Goal: Communication & Community: Answer question/provide support

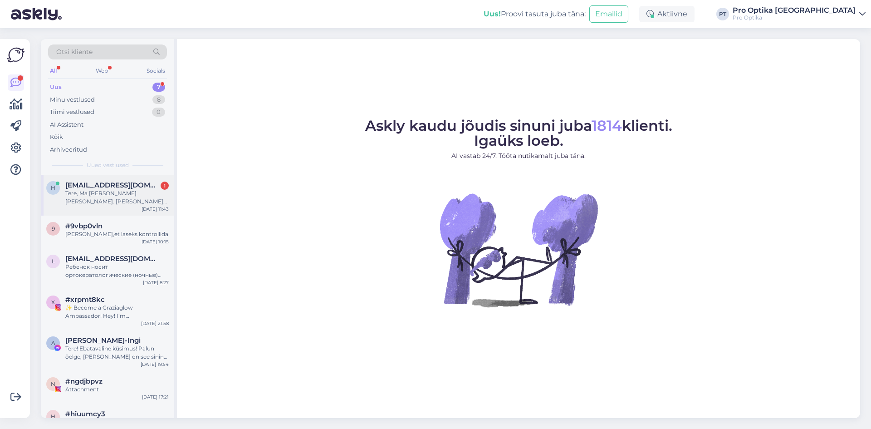
click at [117, 201] on div "Tere, Ma [PERSON_NAME] [PERSON_NAME]. [PERSON_NAME] [GEOGRAPHIC_DATA] Kaubamaja…" at bounding box center [116, 197] width 103 height 16
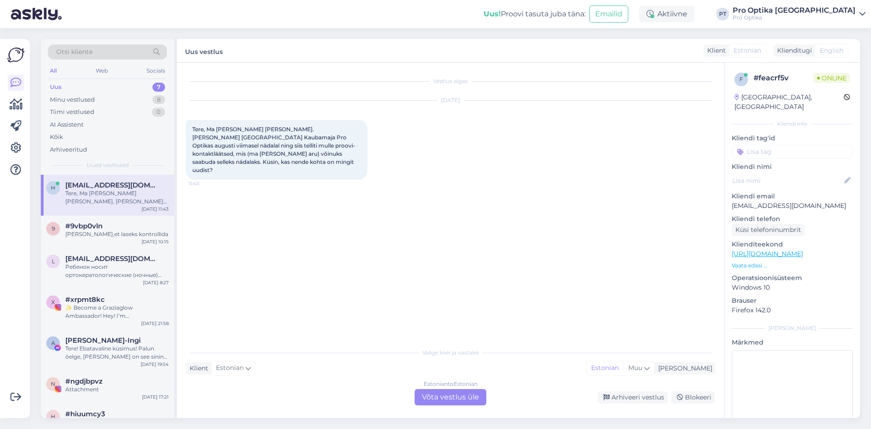
click at [451, 394] on div "Estonian to Estonian Võta vestlus üle" at bounding box center [451, 397] width 72 height 16
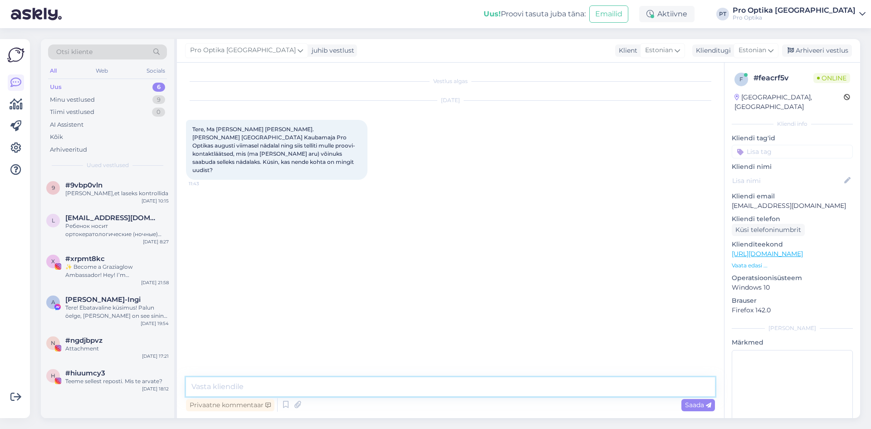
click at [340, 377] on textarea at bounding box center [450, 386] width 529 height 19
type textarea "Tere, [PERSON_NAME] [PERSON_NAME] pöördumise [GEOGRAPHIC_DATA] Kaubamaja Pro Op…"
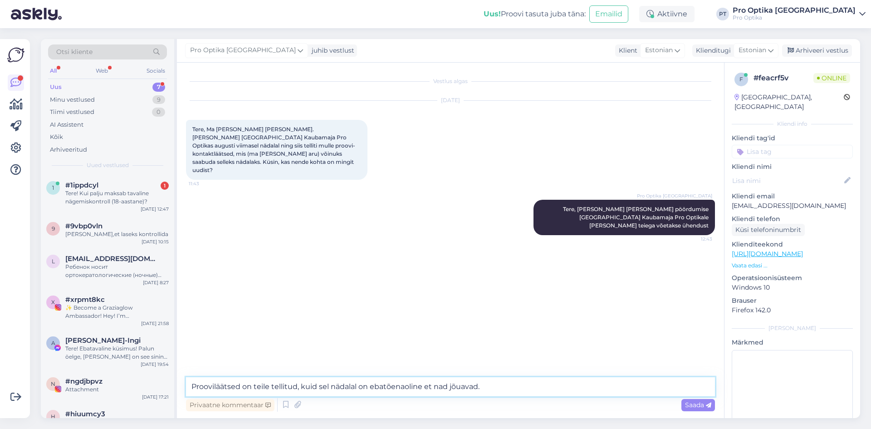
click at [546, 386] on textarea "Prooviläätsed on teile tellitud, kuid sel nädalal on ebatõenaoline et nad jõuav…" at bounding box center [450, 386] width 529 height 19
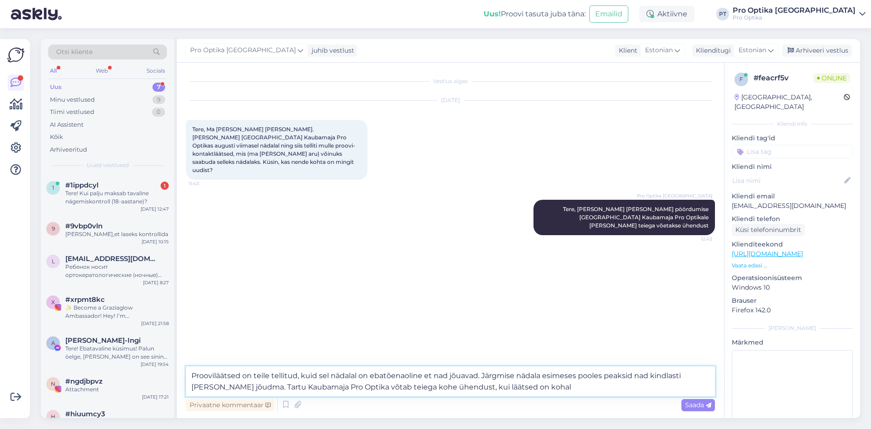
type textarea "Prooviläätsed on teile tellitud, kuid sel nädalal on ebatõenaoline et nad jõuav…"
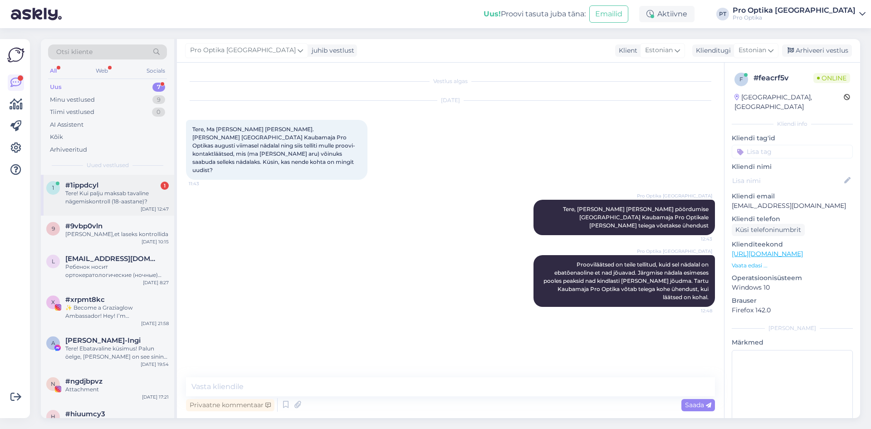
click at [123, 186] on div "#1ippdcyl 1" at bounding box center [116, 185] width 103 height 8
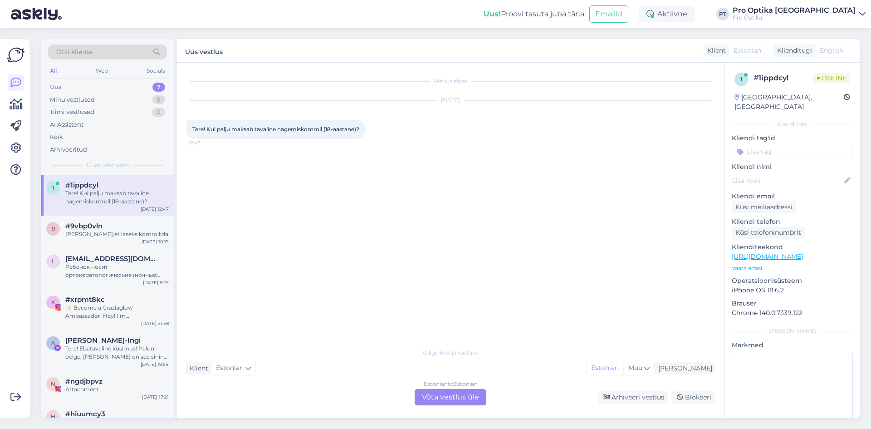
click at [442, 398] on div "Estonian to Estonian Võta vestlus üle" at bounding box center [451, 397] width 72 height 16
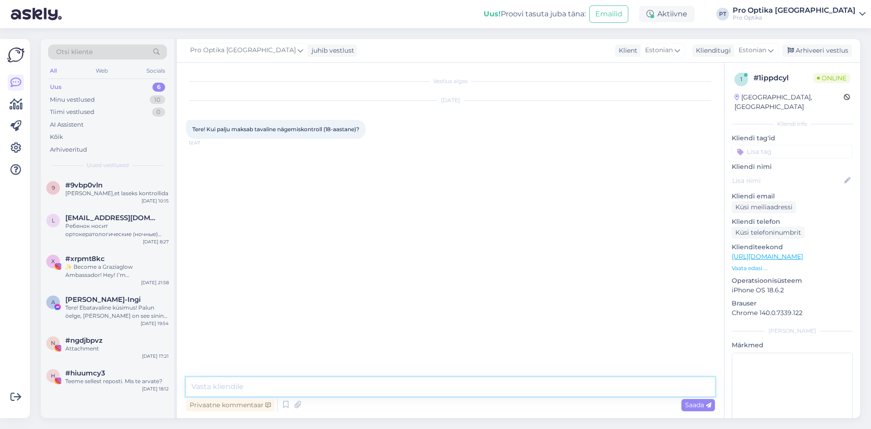
click at [345, 382] on textarea at bounding box center [450, 386] width 529 height 19
type textarea "Tere, 35€"
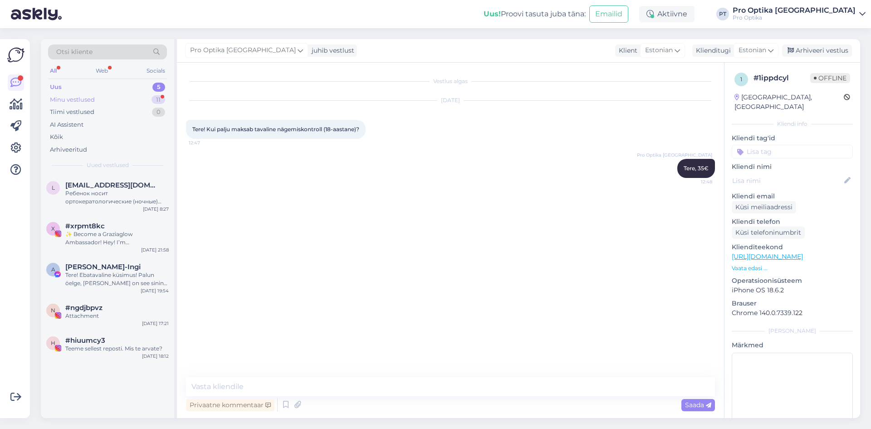
click at [74, 101] on div "Minu vestlused" at bounding box center [72, 99] width 45 height 9
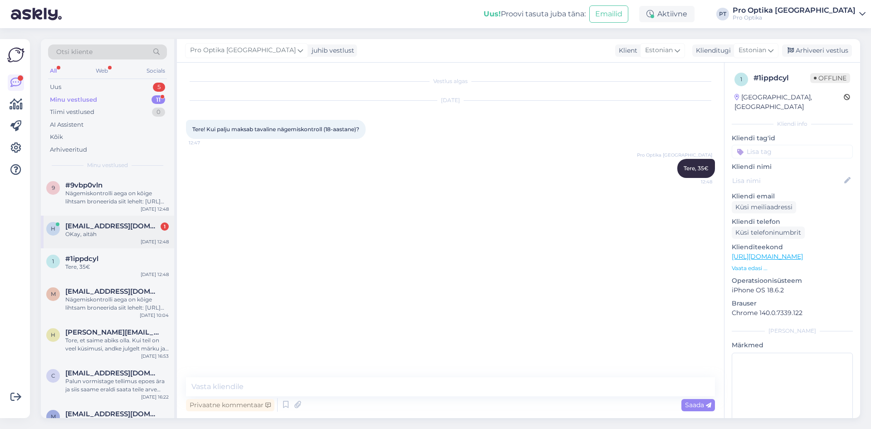
click at [107, 223] on span "[EMAIL_ADDRESS][DOMAIN_NAME]" at bounding box center [112, 226] width 94 height 8
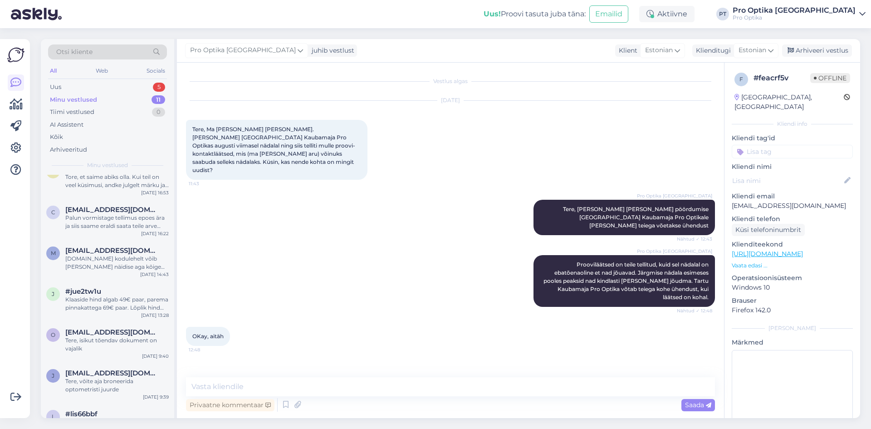
scroll to position [181, 0]
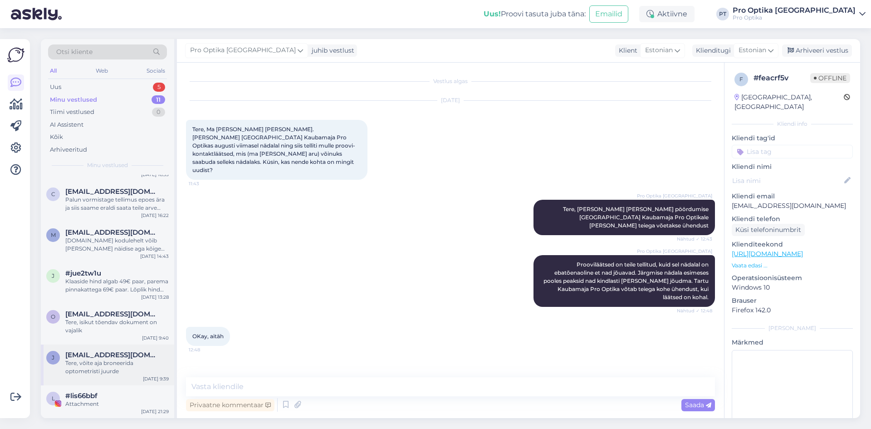
click at [120, 371] on div "Tere, võite aja broneerida optometristi juurde" at bounding box center [116, 367] width 103 height 16
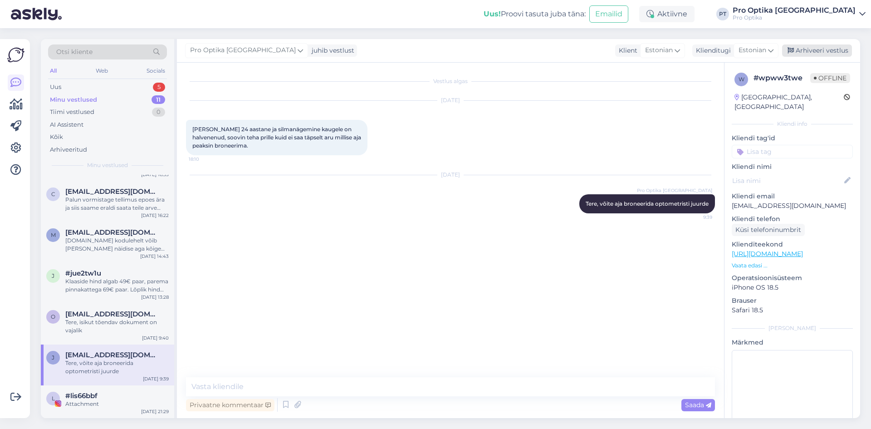
click at [804, 50] on div "Arhiveeri vestlus" at bounding box center [817, 50] width 70 height 12
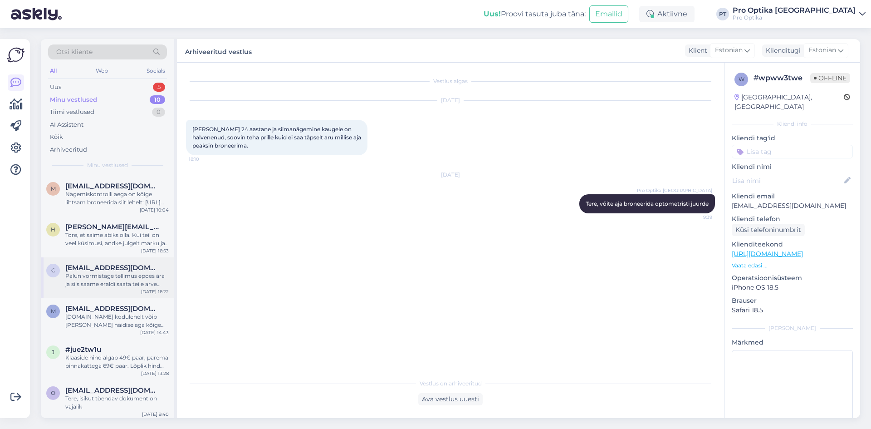
scroll to position [141, 0]
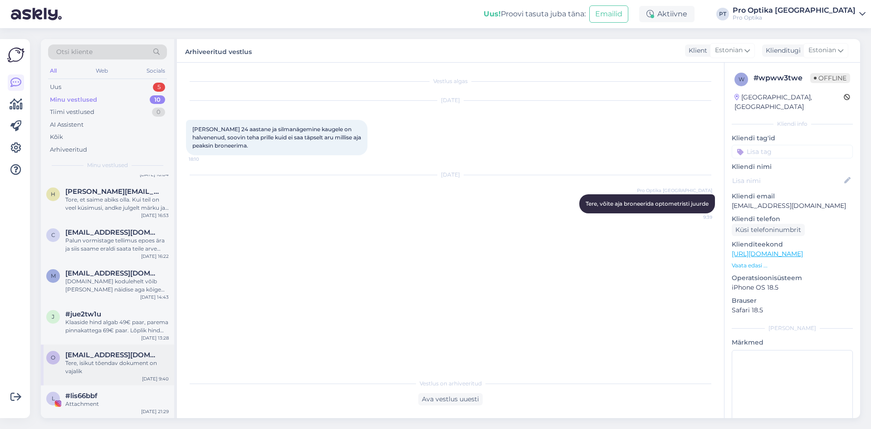
click at [113, 377] on div "o [EMAIL_ADDRESS][DOMAIN_NAME] Tere, isikut tõendav dokument on vajalik [DATE] …" at bounding box center [107, 364] width 133 height 41
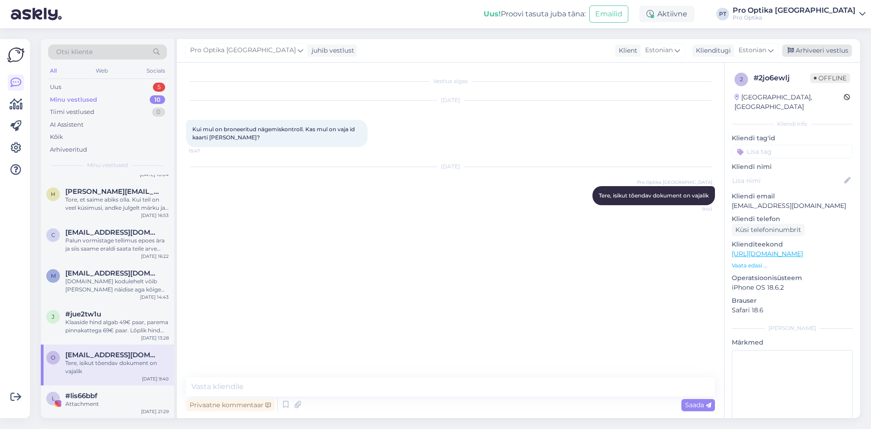
click at [813, 47] on div "Arhiveeri vestlus" at bounding box center [817, 50] width 70 height 12
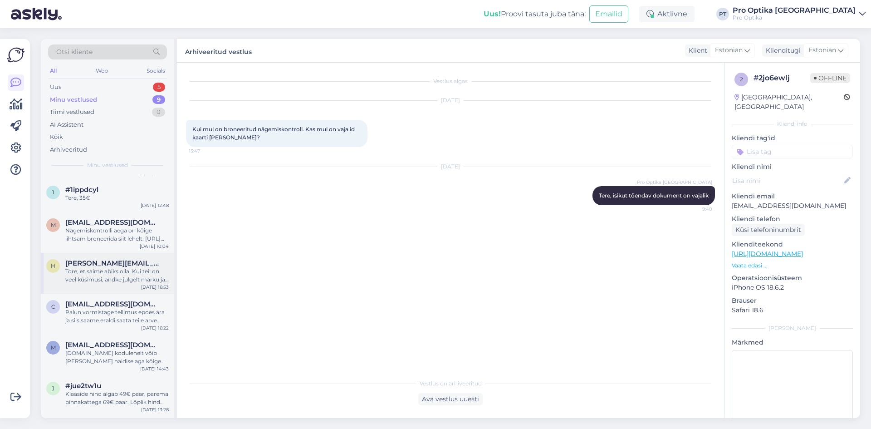
scroll to position [100, 0]
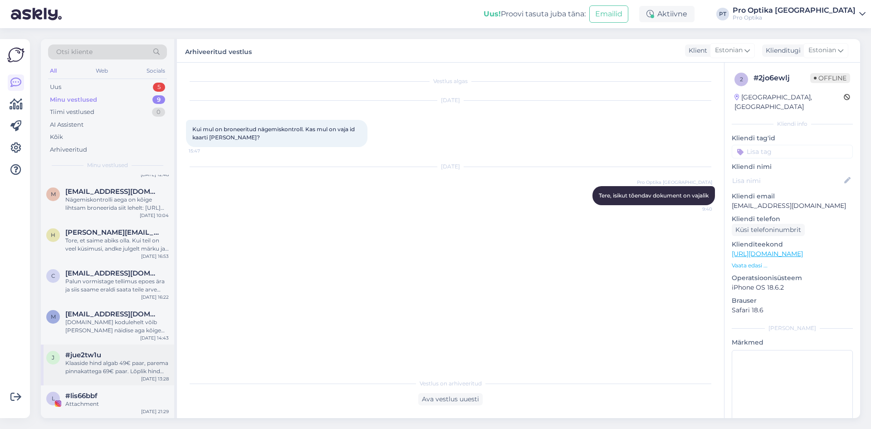
click at [94, 365] on div "Klaaside hind algab 49€ paar, parema pinnakattega 69€ paar. Lõplik hind siiski …" at bounding box center [116, 367] width 103 height 16
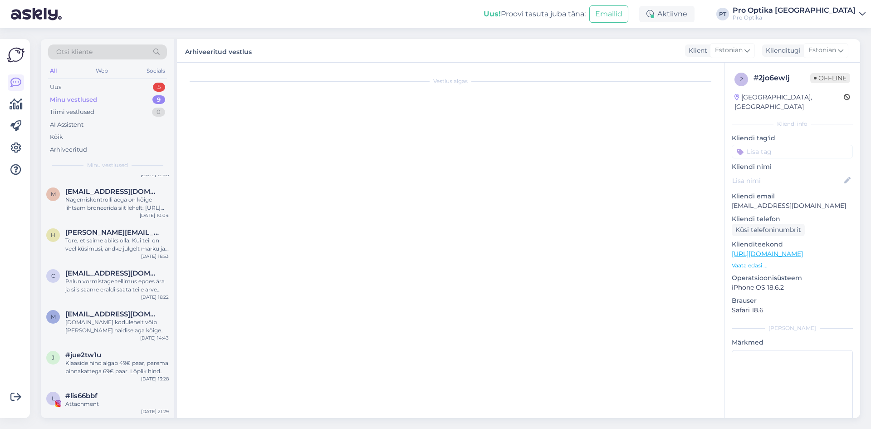
scroll to position [662, 0]
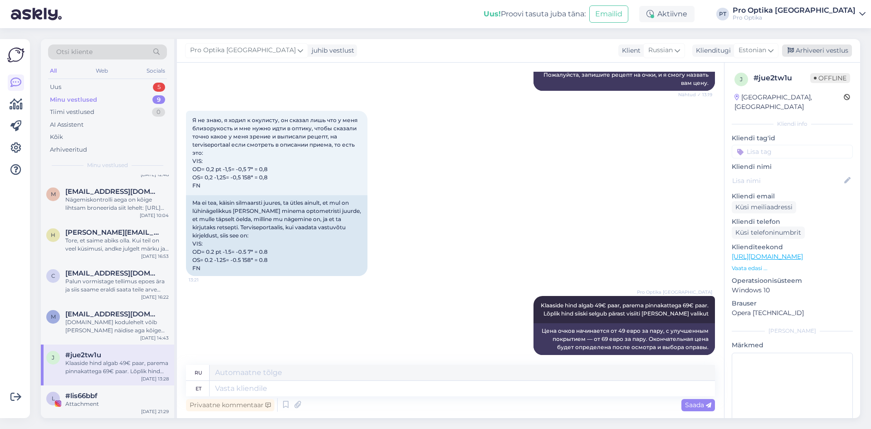
click at [817, 48] on div "Arhiveeri vestlus" at bounding box center [817, 50] width 70 height 12
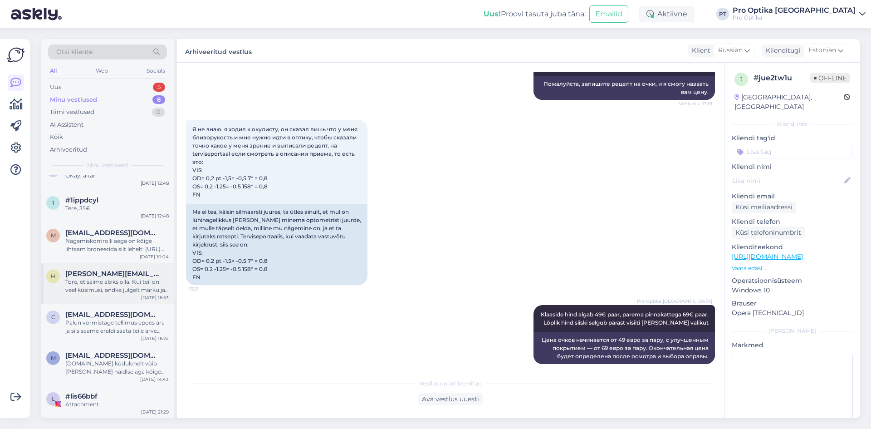
scroll to position [59, 0]
click at [91, 360] on div "[DOMAIN_NAME] kodulehelt võib [PERSON_NAME] näidise aga kõige parem on külastad…" at bounding box center [116, 367] width 103 height 16
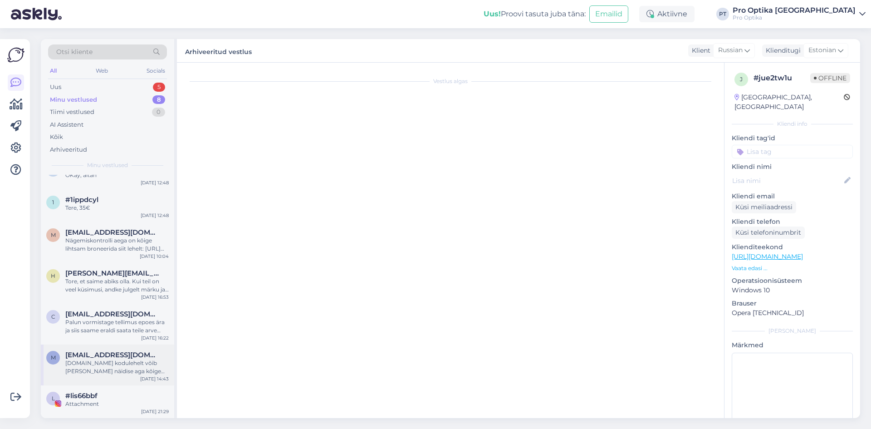
scroll to position [0, 0]
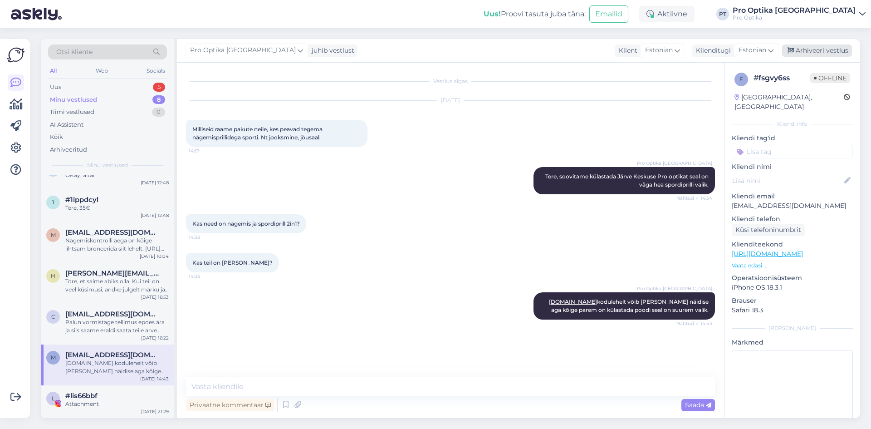
click at [831, 52] on div "Arhiveeri vestlus" at bounding box center [817, 50] width 70 height 12
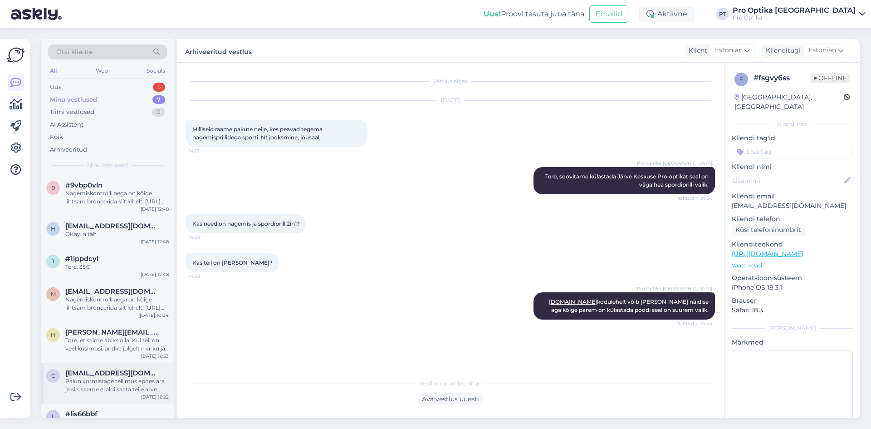
click at [87, 382] on div "Palun vormistage tellimus epoes ära ja siis saame eraldi saata teile arve paki …" at bounding box center [116, 385] width 103 height 16
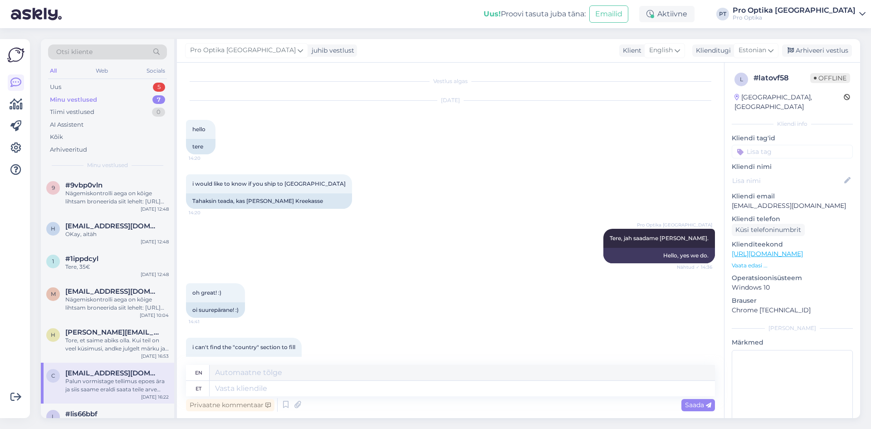
scroll to position [488, 0]
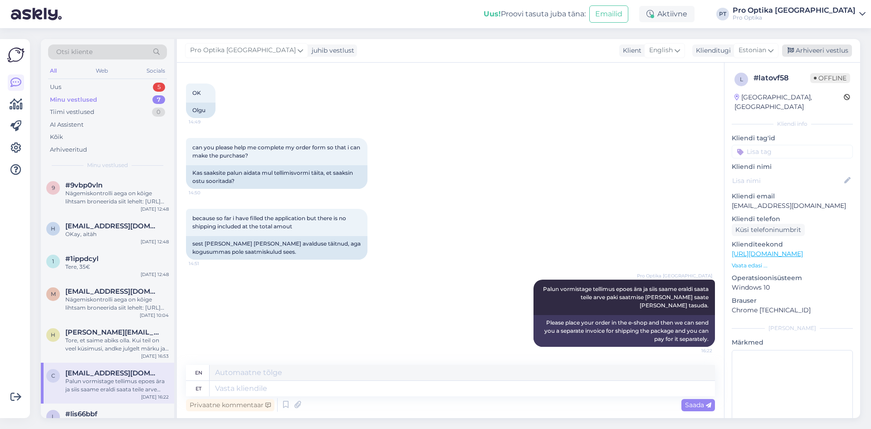
click at [846, 52] on div "Arhiveeri vestlus" at bounding box center [817, 50] width 70 height 12
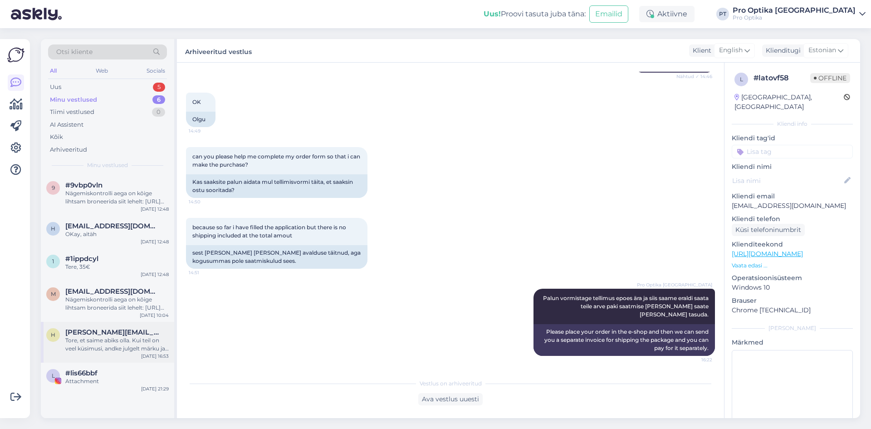
click at [112, 349] on div "Tore, et saime abiks olla. Kui teil on veel küsimusi, andke julgelt märku ja ai…" at bounding box center [116, 344] width 103 height 16
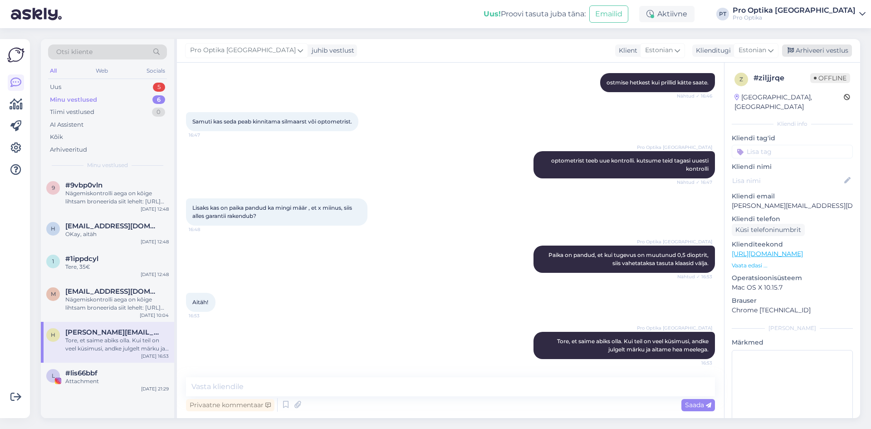
click at [850, 51] on div "Arhiveeri vestlus" at bounding box center [817, 50] width 70 height 12
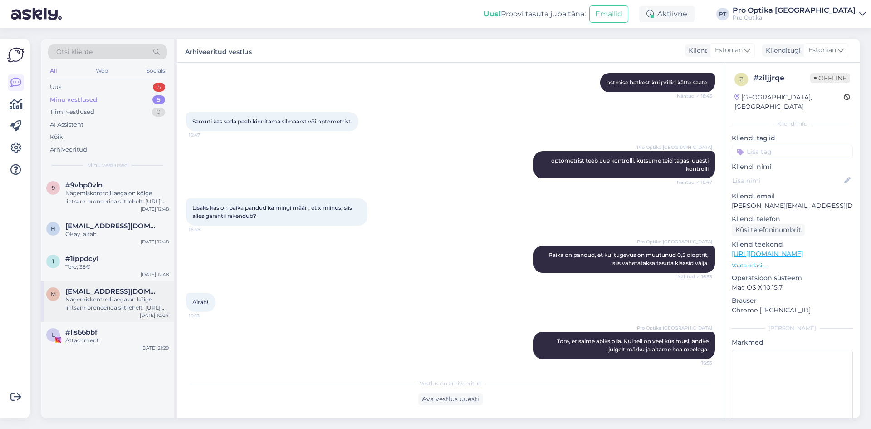
click at [111, 315] on div "m [EMAIL_ADDRESS][DOMAIN_NAME] Nägemiskontrolli aega on kõige lihtsam broneerid…" at bounding box center [107, 301] width 133 height 41
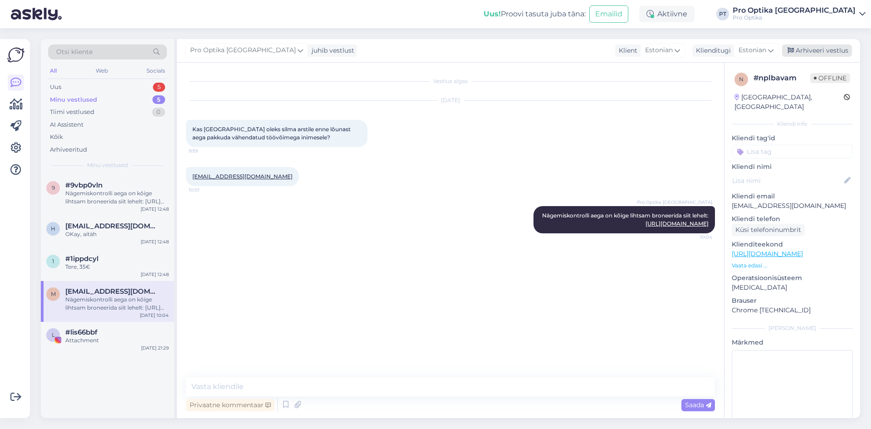
click at [816, 50] on div "Arhiveeri vestlus" at bounding box center [817, 50] width 70 height 12
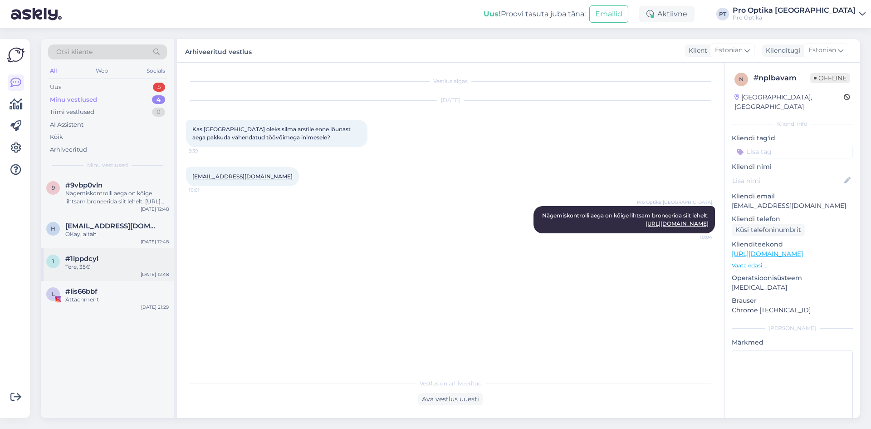
click at [90, 267] on div "Tere, 35€" at bounding box center [116, 267] width 103 height 8
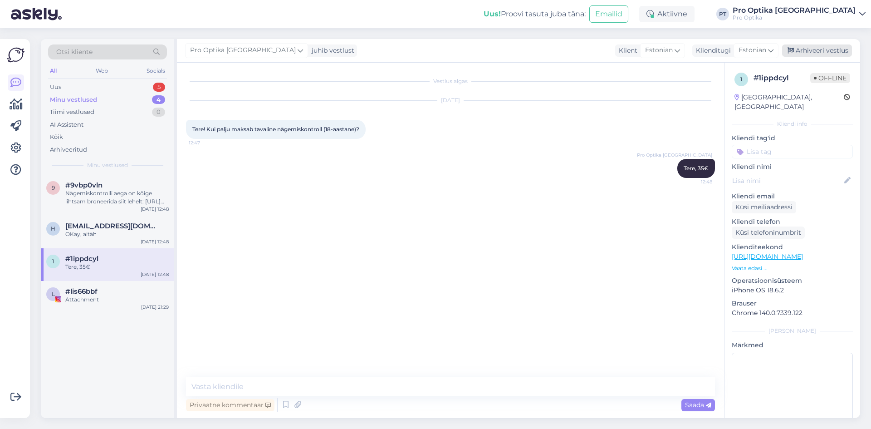
click at [826, 50] on div "Arhiveeri vestlus" at bounding box center [817, 50] width 70 height 12
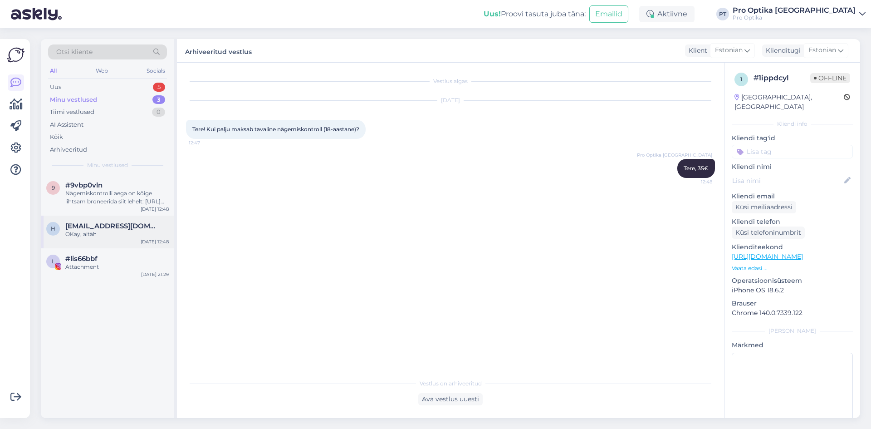
click at [85, 244] on div "h [EMAIL_ADDRESS][DOMAIN_NAME] OKay, aitäh [DATE] 12:48" at bounding box center [107, 232] width 133 height 33
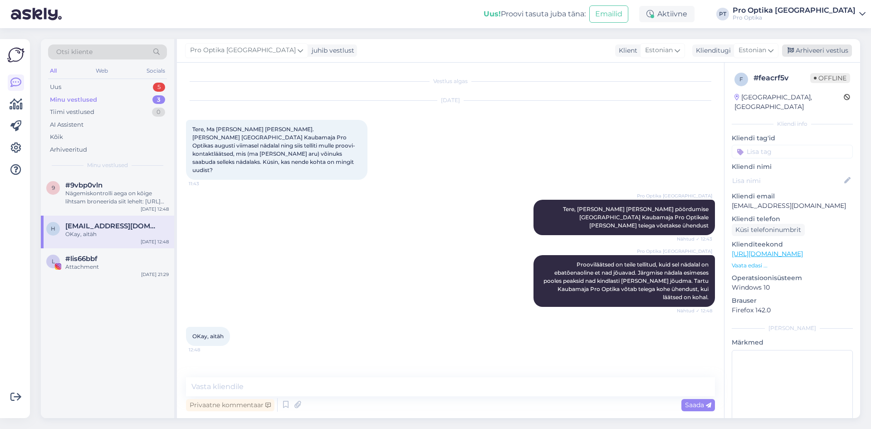
click at [832, 50] on div "Arhiveeri vestlus" at bounding box center [817, 50] width 70 height 12
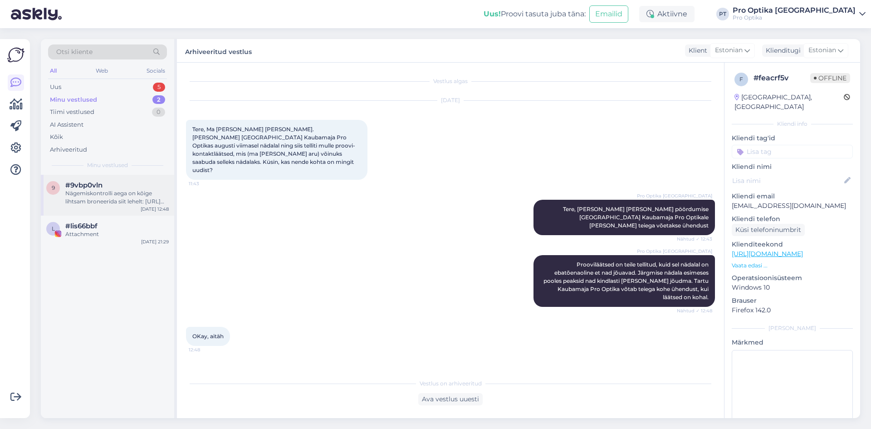
click at [122, 185] on div "#9vbp0vln" at bounding box center [116, 185] width 103 height 8
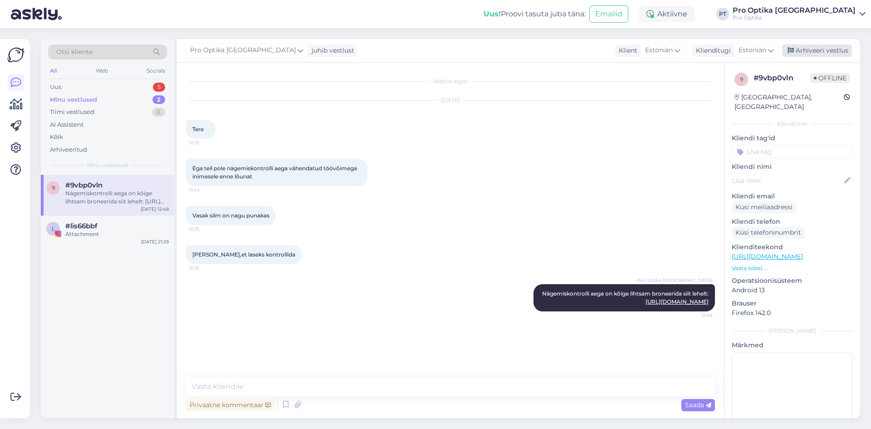
click at [833, 52] on div "Arhiveeri vestlus" at bounding box center [817, 50] width 70 height 12
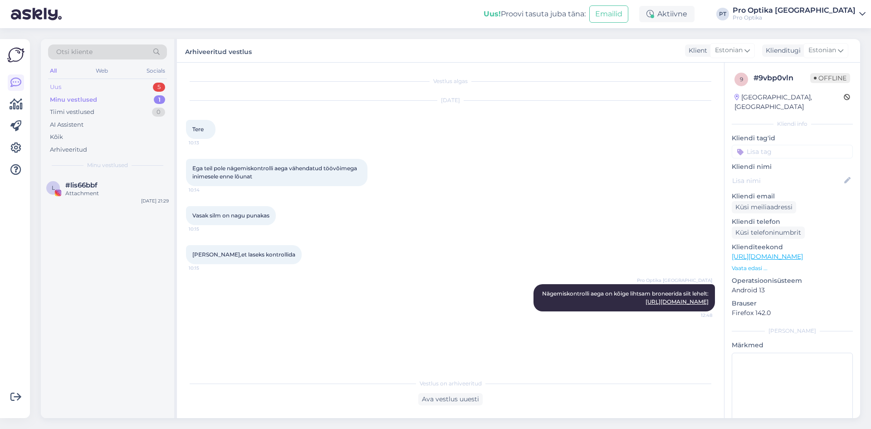
click at [76, 89] on div "Uus 5" at bounding box center [107, 87] width 119 height 13
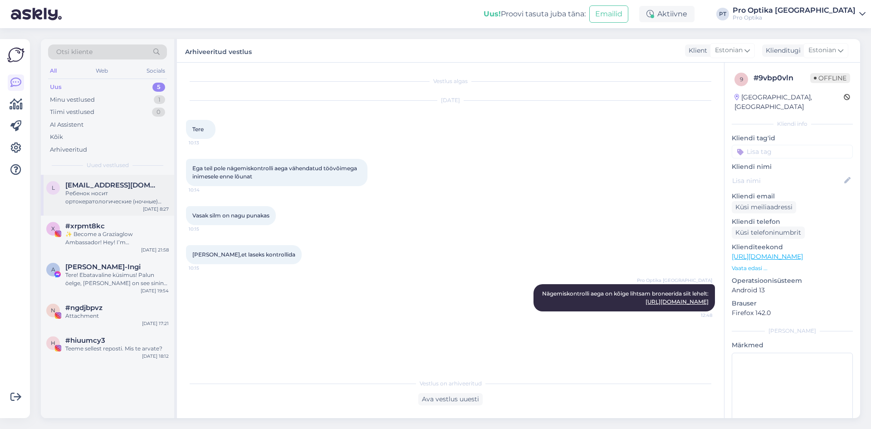
click at [99, 191] on div "Ребенок носит ортокератологические (ночные) линзы. Сегодня ночью одна линза спо…" at bounding box center [116, 197] width 103 height 16
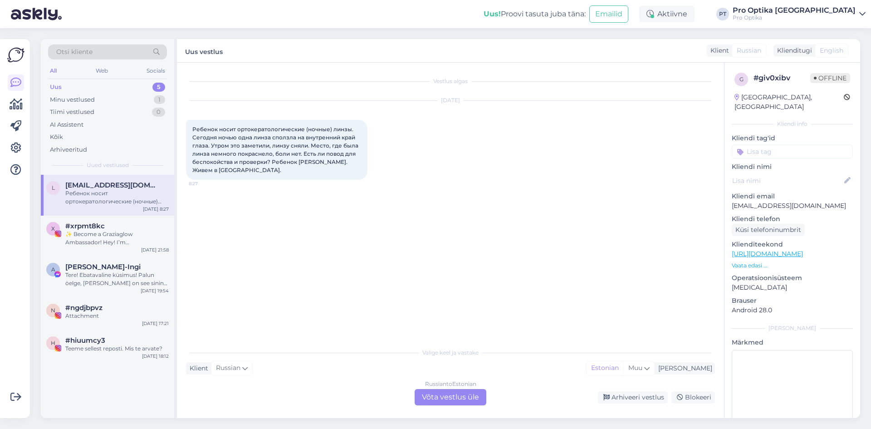
click at [437, 395] on div "Russian to Estonian Võta vestlus üle" at bounding box center [451, 397] width 72 height 16
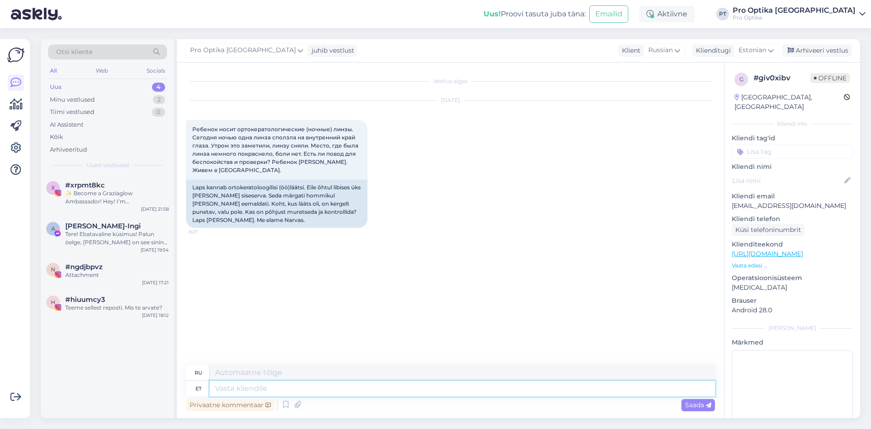
click at [360, 389] on textarea at bounding box center [462, 388] width 505 height 15
type textarea "Tere,"
type textarea "Привет,"
type textarea "Tere, Sellest ei"
type textarea "Привет, отсюда"
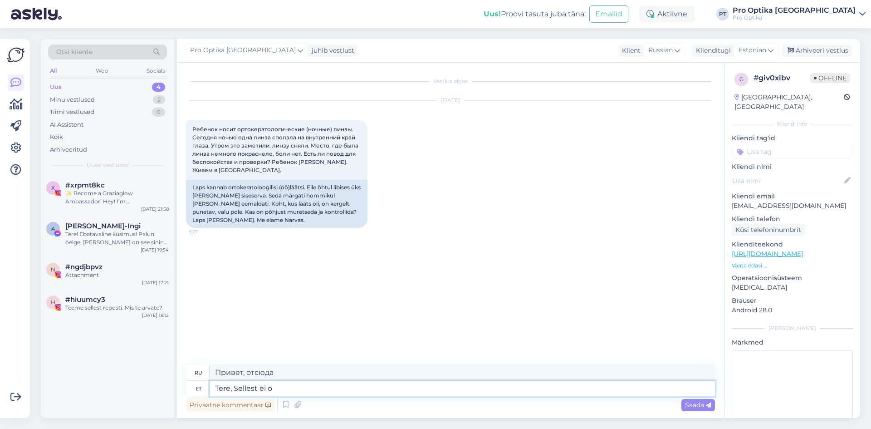
type textarea "Tere, Sellest ei ol"
type textarea "Здравствуйте, без проблем."
type textarea "Tere, Sellest ei ole mi"
type textarea "Привет, это не то."
type textarea "Tere, Sellest ei ole midagi"
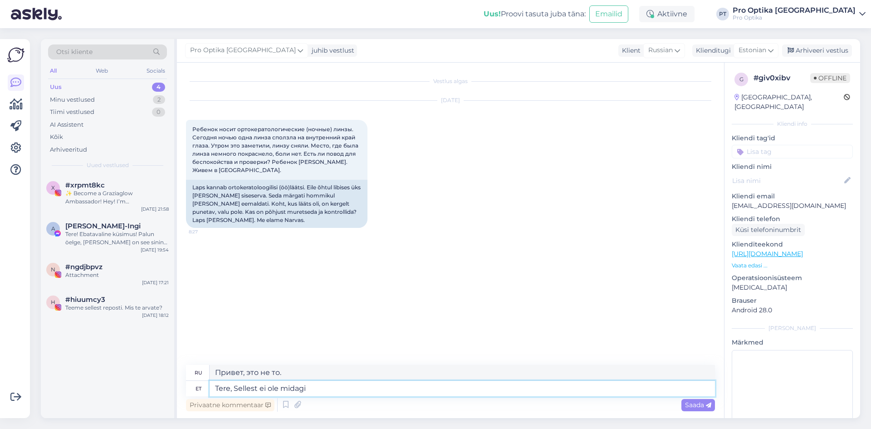
type textarea "Привет, ничего."
type textarea "Tere, Sellest ei ole midagi. Võib pa"
type textarea "Привет, ничего. Может быть."
type textarea "Tere, Sellest ei ole midagi. Võib panna n"
type textarea "Привет, всё в порядке. Можешь поставить."
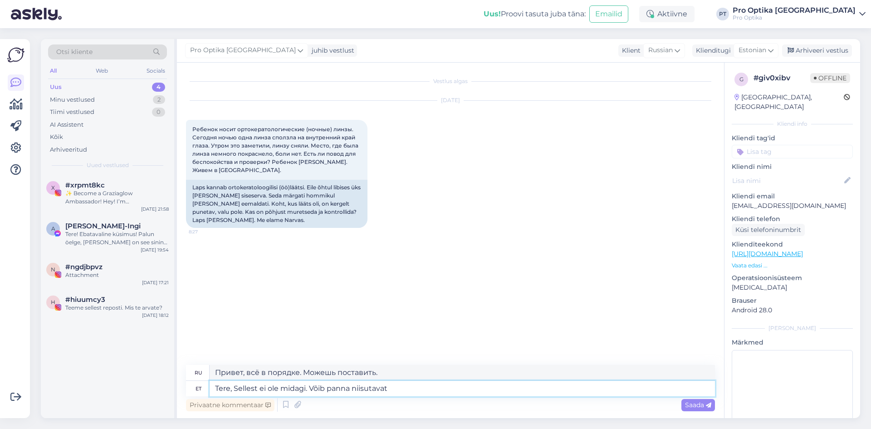
type textarea "Tere, Sellest ei ole midagi. Võib panna niisutavat s"
type textarea "Привет, ничего страшного. Можешь нанести увлажняющий крем."
type textarea "Tere, Sellest ei ole midagi. Võib panna niisutavat silmatilka si"
type textarea "Здравствуйте, ничего страшного. Можно закапать увлажняющие капли."
type textarea "Tere, Sellest ei ole midagi. Võib panna niisutavat silmatilka [PERSON_NAME]"
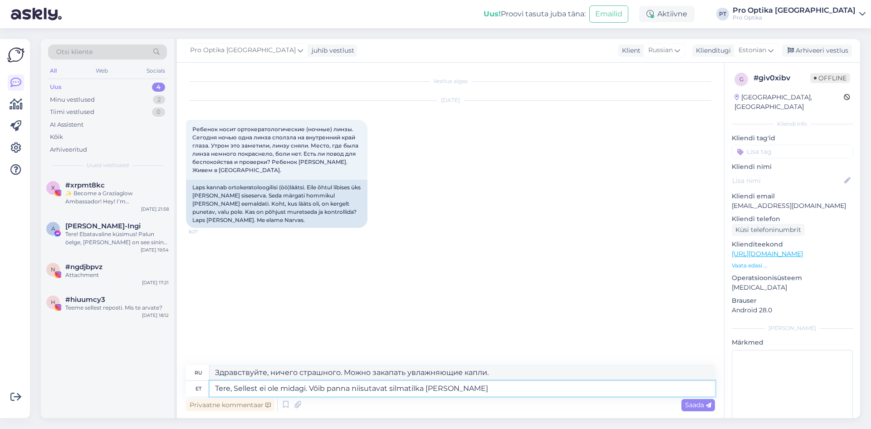
type textarea "Привет, ничего страшного. Можешь закапать в глаза увлажняющие капли."
type textarea "Tere, Sellest ei ole midagi. Võib panna niisutavat silmatilka [PERSON_NAME] k"
type textarea "Привет, ничего страшного. Можно закапать увлажняющие капли в глаза и..."
type textarea "Tere, Sellest ei ole midagi. Võib panna niisutavat silmatilka silma [PERSON_NAM…"
type textarea "Здравствуйте, ничего страшного. Вы можете закапать увлажняющие капли в глаза, и…"
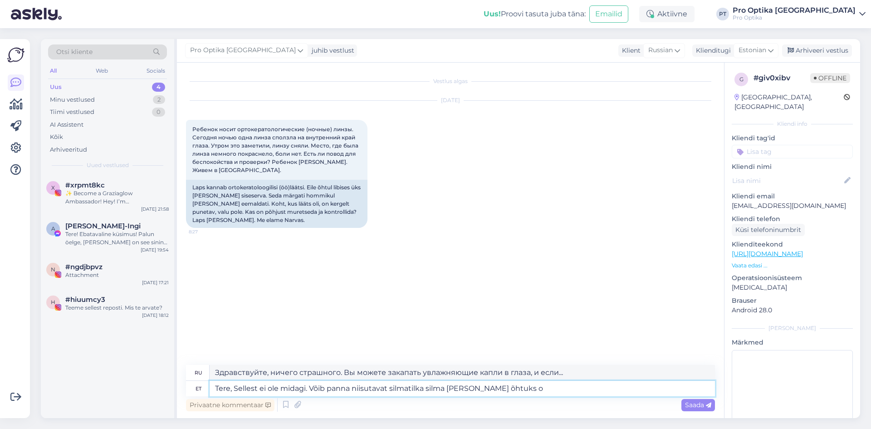
type textarea "Tere, Sellest ei ole midagi. Võib panna niisutavat silmatilka silma [PERSON_NAM…"
type textarea "Здравствуйте, ничего страшного. Можно закапать увлажняющие капли в глаза, и есл…"
type textarea "Tere, Sellest ei ole midagi. Võib panna niisutavat silmatilka silma [PERSON_NAM…"
type textarea "Здравствуйте, ничего страшного. Можно закапать увлажняющие капли в глаза, а веч…"
type textarea "Tere, Sellest ei ole midagi. Võib panna niisutavat silmatilka silma [PERSON_NAM…"
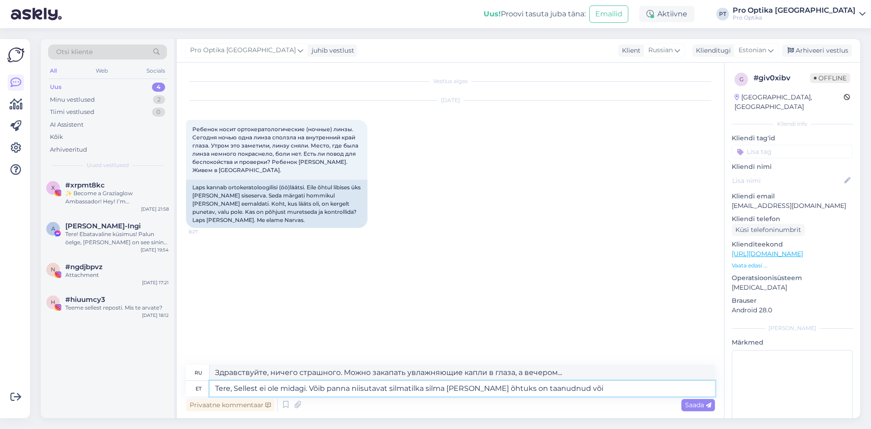
type textarea "Здравствуйте, ничего страшного. Можно закапать увлажняющие капли в глаза, и есл…"
type textarea "Tere, Sellest ei ole midagi. Võib panna niisutavat silmatilka silma [PERSON_NAM…"
type textarea "Привет, ничего страшного. Можно закапать увлажняющие капли в глаза, а когда отё…"
type textarea "Tere, Sellest ei ole midagi. Võib panna niisutavat silmatilka silma [PERSON_NAM…"
type textarea "Здравствуйте, ничего страшного. Можно закапать увлажняющие капли в глаза, а ког…"
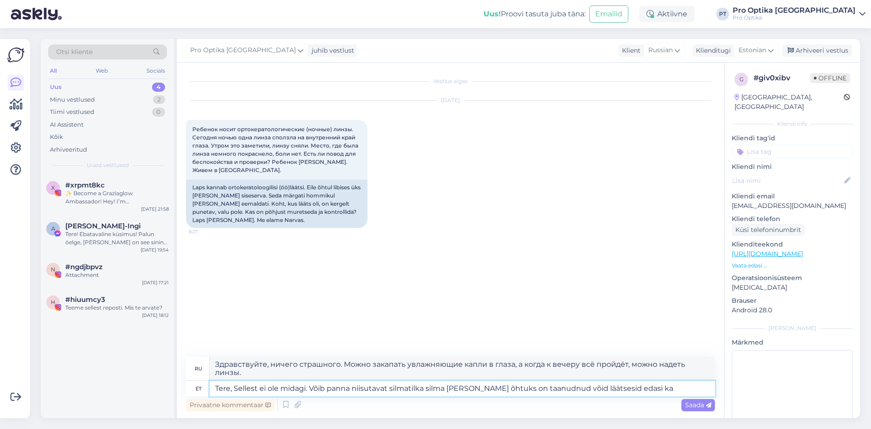
type textarea "Tere, Sellest ei ole midagi. Võib panna niisutavat silmatilka silma [PERSON_NAM…"
type textarea "Здравствуйте, ничего страшного. Можно закапать увлажняющие капли в глаза, а ког…"
type textarea "Tere, Sellest ei ole midagi. Võib panna niisutavat silmatilka silma [PERSON_NAM…"
type textarea "Привет, ничего страшного. Можно закапать увлажняющие капли в глаза, и когда к в…"
type textarea "Tere, Sellest ei ole midagi. Võib panna niisutavat silmatilka silma [PERSON_NAM…"
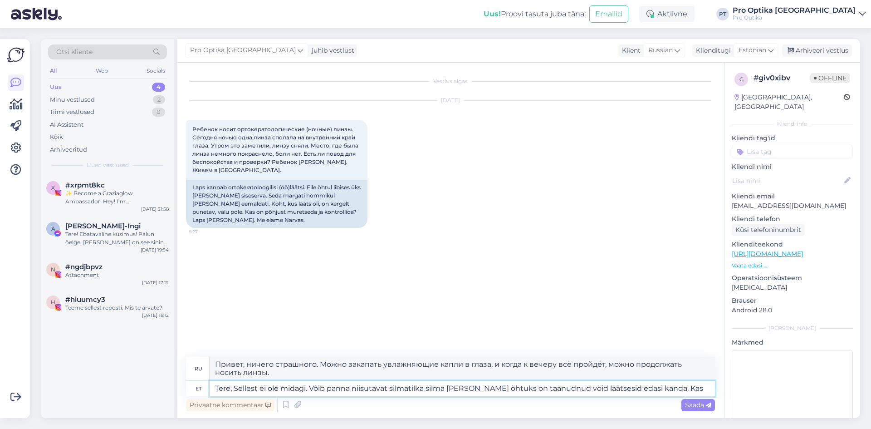
type textarea "Здравствуйте! Ничего страшного. Можно закапать увлажняющие капли в глаза, и ког…"
type textarea "Tere, Sellest ei ole midagi. Võib panna niisutavat silmatilka silma [PERSON_NAM…"
type textarea "Здравствуйте! Ничего страшного. Можно закапать увлажняющие капли в глаза, а ког…"
type textarea "Tere, Sellest ei ole midagi. Võib panna niisutavat silmatilka silma [PERSON_NAM…"
type textarea "Здравствуйте! Ничего страшного. Можно закапать увлажняющие капли в глаза, а ког…"
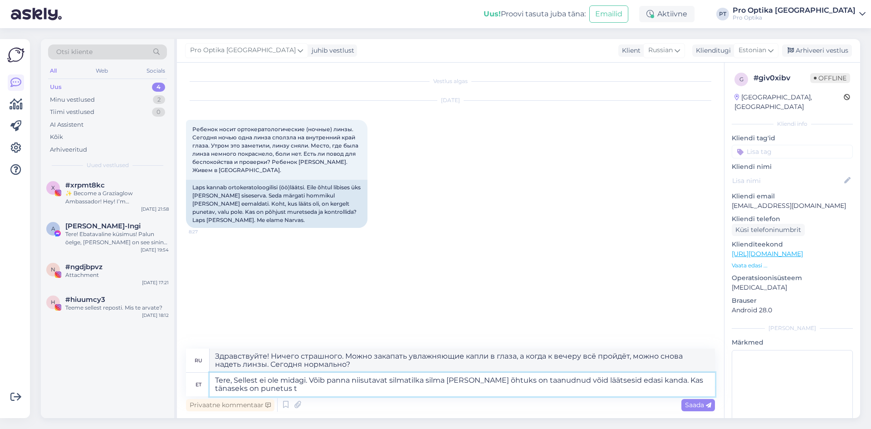
type textarea "Tere, Sellest ei ole midagi. Võib panna niisutavat silmatilka silma [PERSON_NAM…"
type textarea "Здравствуйте! Ничего страшного. Можно закапать увлажняющие капли в глаза, и ког…"
type textarea "Tere, Sellest ei ole midagi. Võib panna niisutavat silmatilka silma [PERSON_NAM…"
type textarea "Привет! Ничего страшного. Можно закапать увлажняющие капли в глаза, и когда к в…"
type textarea "Tere, Sellest ei ole midagi. Võib panna niisutavat silmatilka silma [PERSON_NAM…"
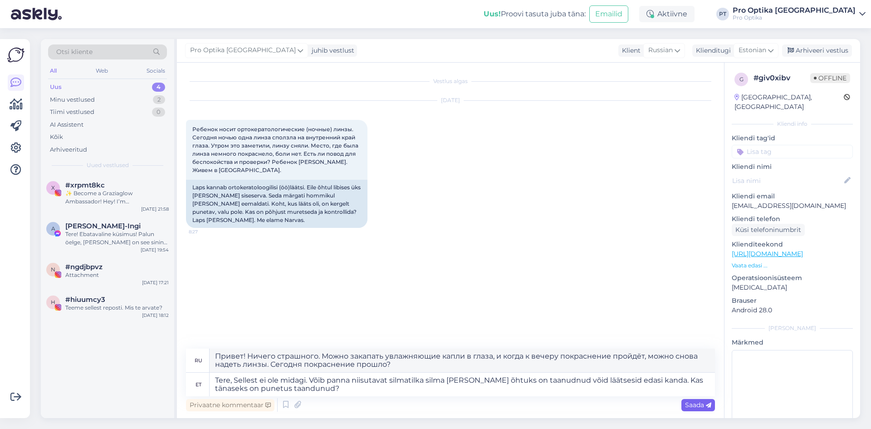
click at [691, 402] on span "Saada" at bounding box center [698, 405] width 26 height 8
